Goal: Transaction & Acquisition: Purchase product/service

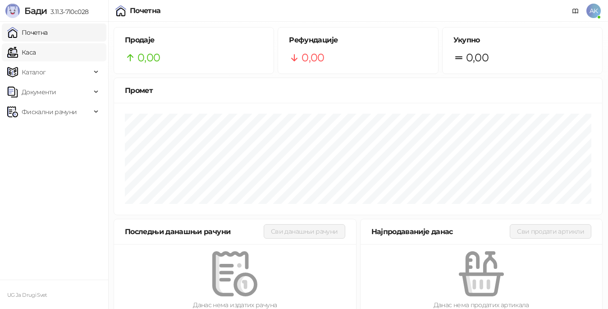
click at [36, 49] on link "Каса" at bounding box center [21, 52] width 28 height 18
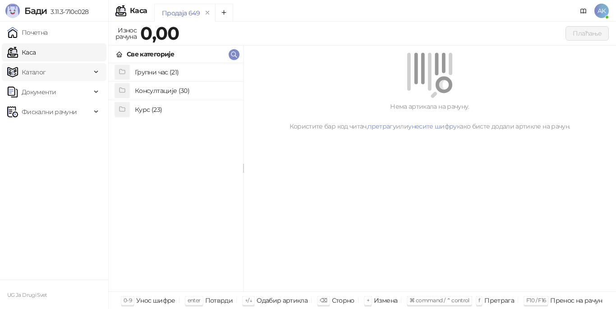
click at [53, 78] on span "Каталог" at bounding box center [49, 72] width 84 height 18
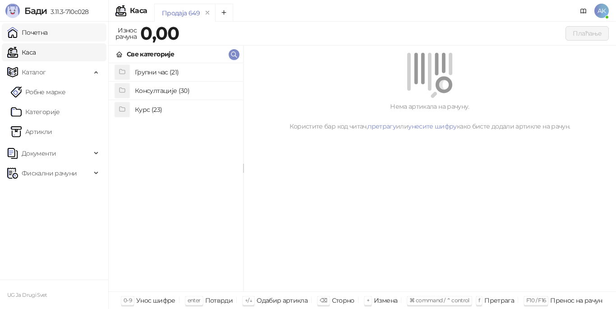
click at [48, 32] on link "Почетна" at bounding box center [27, 32] width 41 height 18
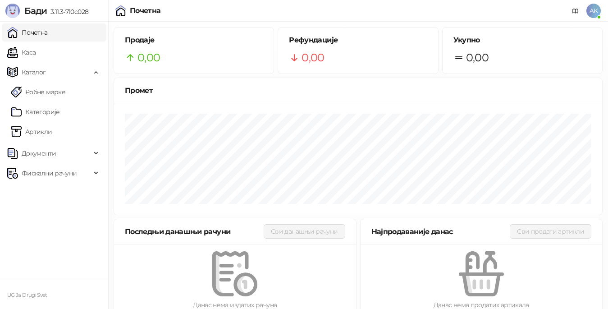
click at [14, 9] on img at bounding box center [12, 11] width 14 height 14
click at [50, 66] on span "Каталог" at bounding box center [49, 72] width 84 height 18
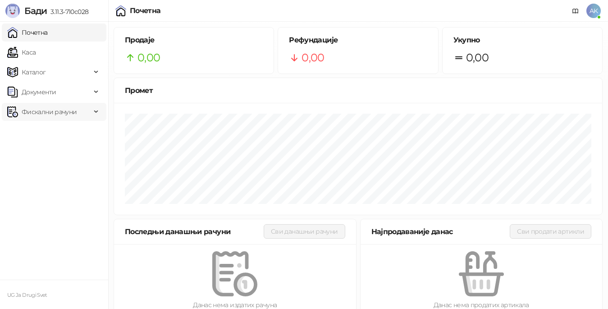
click at [46, 106] on span "Фискални рачуни" at bounding box center [49, 112] width 55 height 18
click at [549, 284] on div at bounding box center [481, 273] width 213 height 45
click at [25, 55] on link "Каса" at bounding box center [21, 52] width 28 height 18
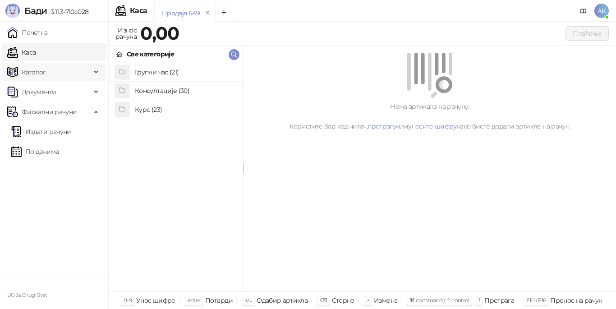
click at [31, 69] on span "Каталог" at bounding box center [34, 72] width 24 height 18
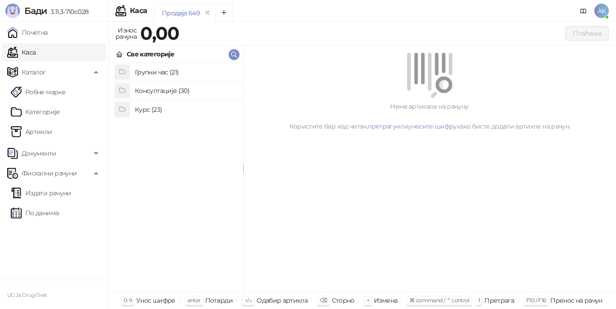
click at [297, 265] on div "Нема артикала на рачуну. Користите бар код читач, претрагу или унесите шифру ка…" at bounding box center [429, 169] width 372 height 246
